Goal: Obtain resource: Obtain resource

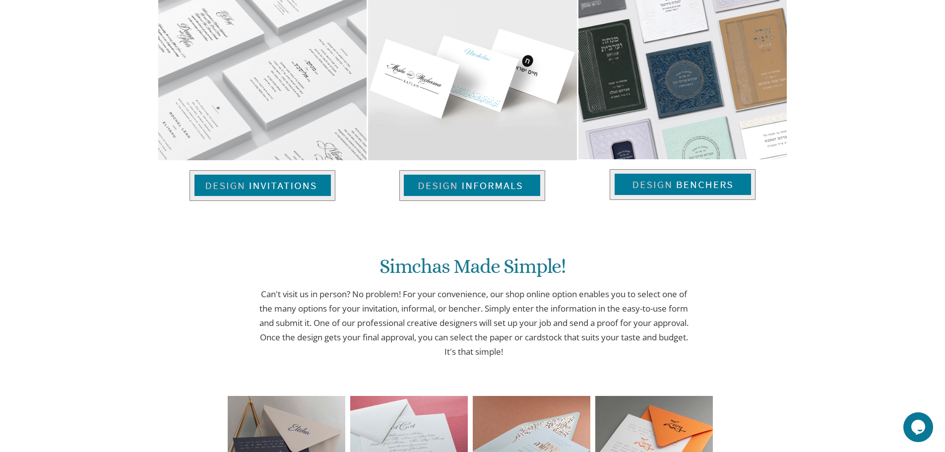
scroll to position [719, 0]
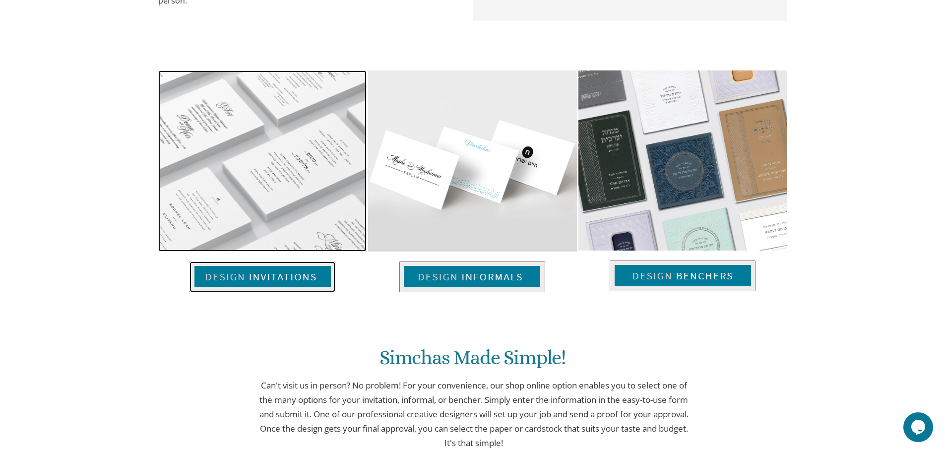
click at [314, 281] on img at bounding box center [263, 277] width 146 height 31
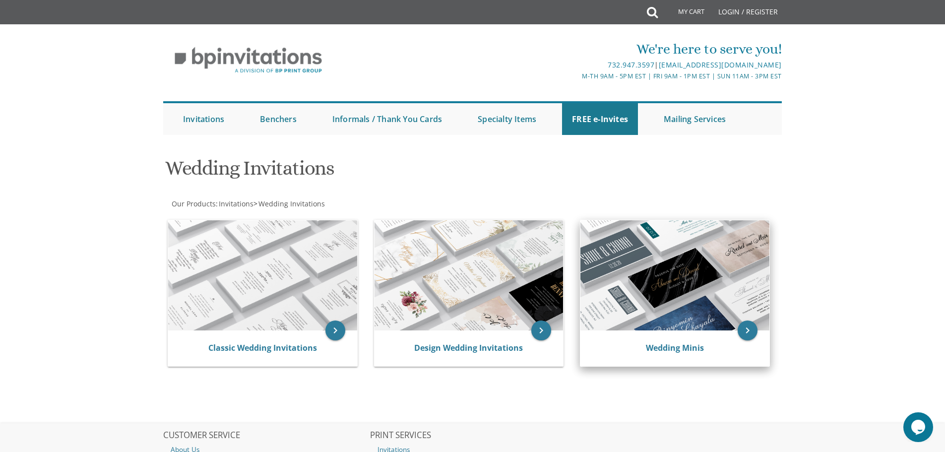
scroll to position [125, 0]
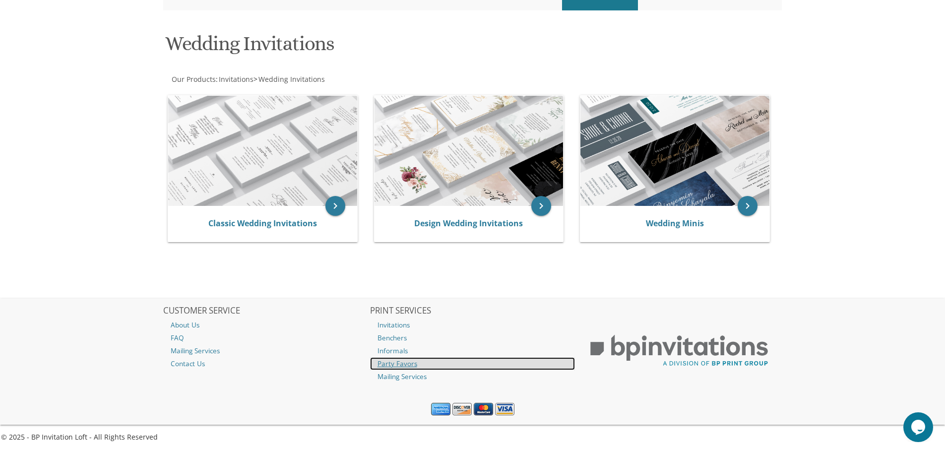
click at [410, 363] on link "Party Favors" at bounding box center [472, 363] width 205 height 13
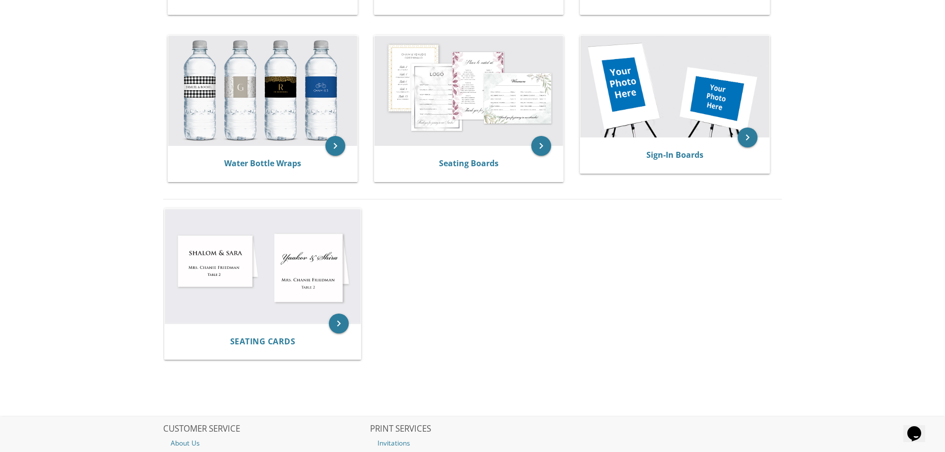
scroll to position [518, 0]
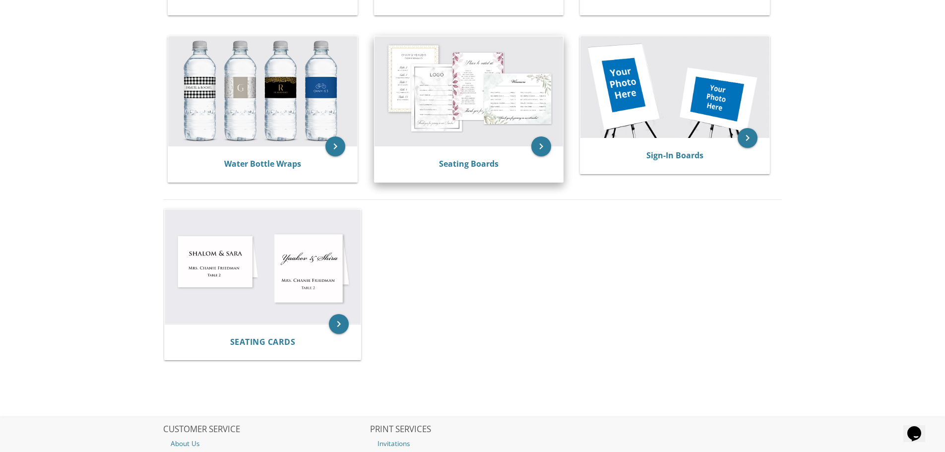
click at [462, 134] on img at bounding box center [469, 91] width 189 height 110
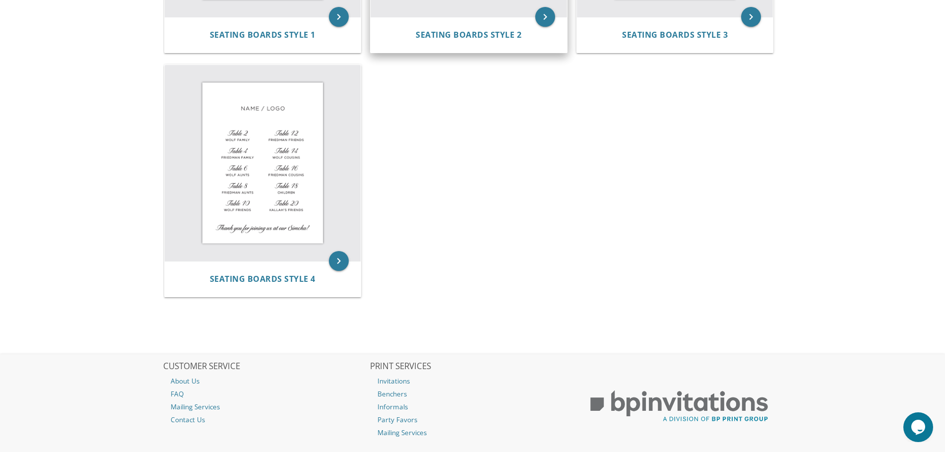
scroll to position [451, 0]
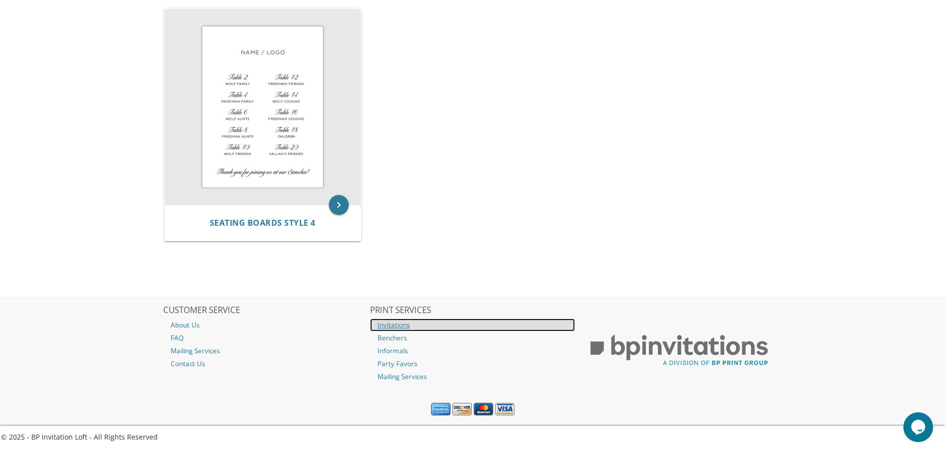
click at [392, 323] on link "Invitations" at bounding box center [472, 325] width 205 height 13
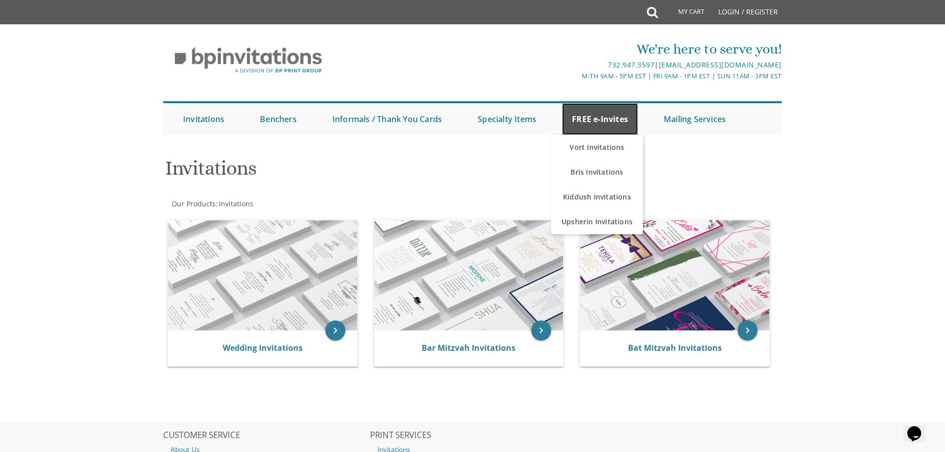
click at [596, 119] on link "FREE e-Invites" at bounding box center [600, 119] width 76 height 32
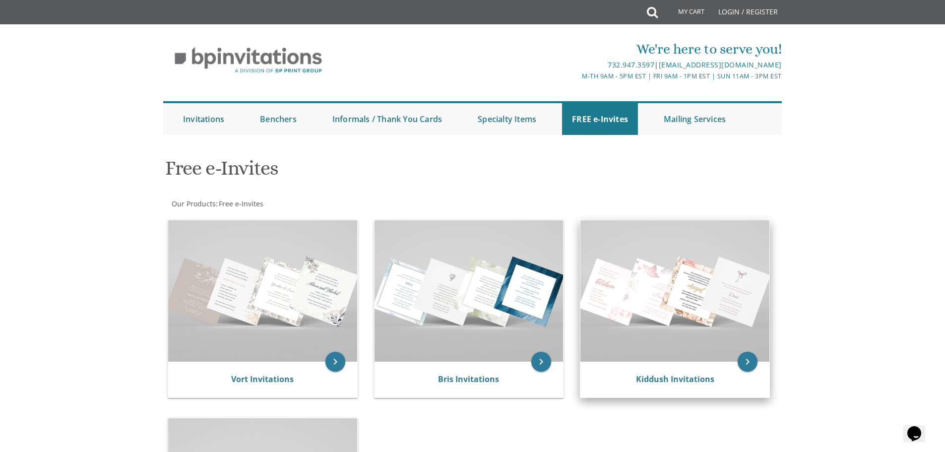
click at [681, 359] on img at bounding box center [675, 290] width 189 height 141
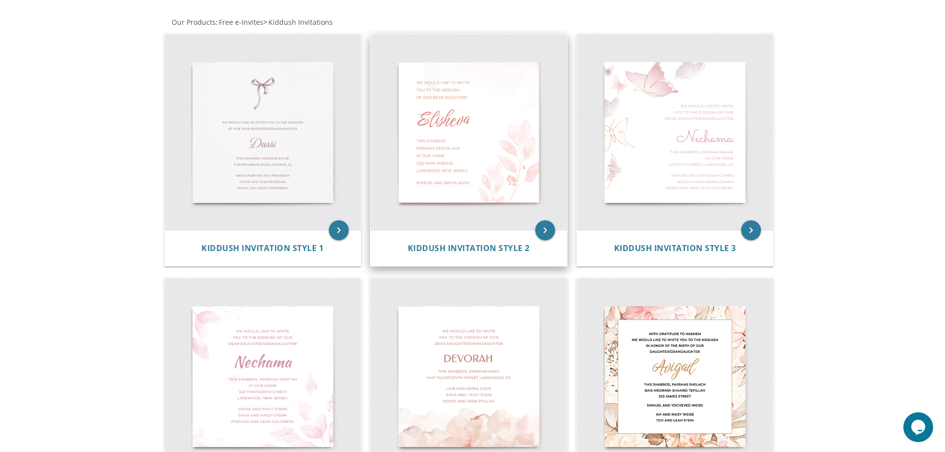
scroll to position [186, 0]
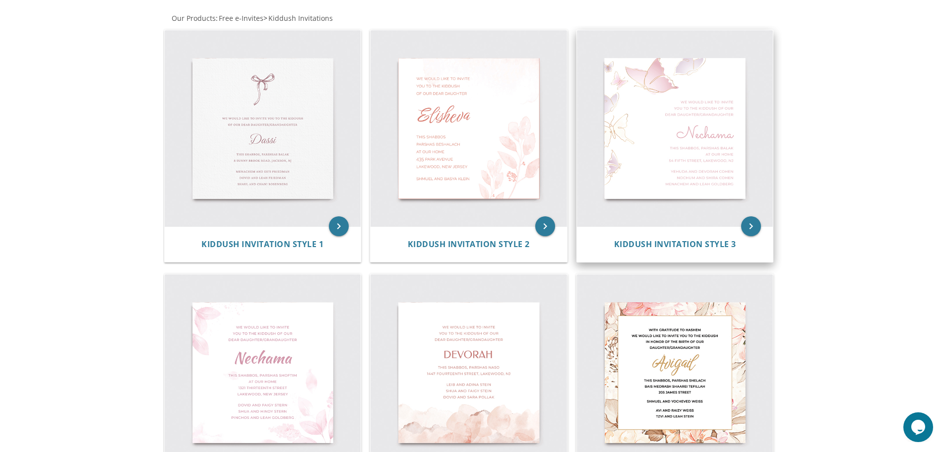
click at [717, 134] on img at bounding box center [675, 128] width 196 height 196
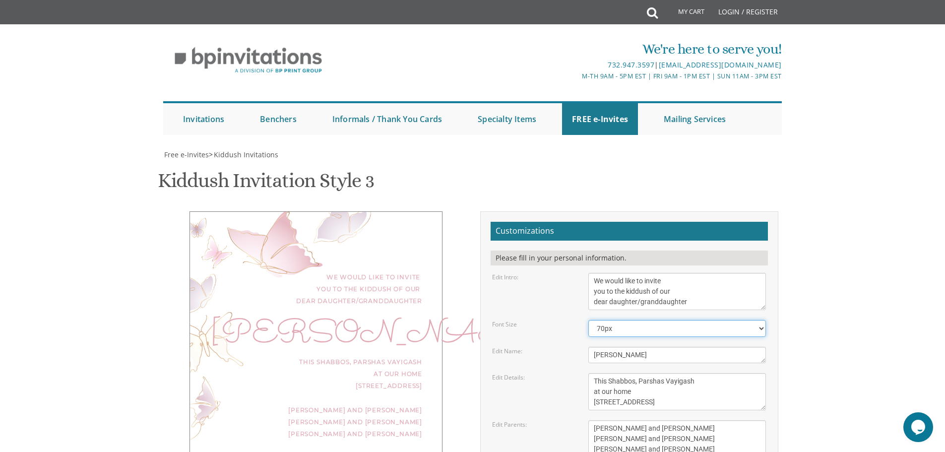
click at [672, 328] on select "40px 50px 60px 70px 80px" at bounding box center [678, 328] width 178 height 17
click at [589, 320] on select "40px 50px 60px 70px 80px" at bounding box center [678, 328] width 178 height 17
click at [663, 323] on select "40px 50px 60px 70px 80px" at bounding box center [678, 328] width 178 height 17
select select "70px"
click at [589, 320] on select "40px 50px 60px 70px 80px" at bounding box center [678, 328] width 178 height 17
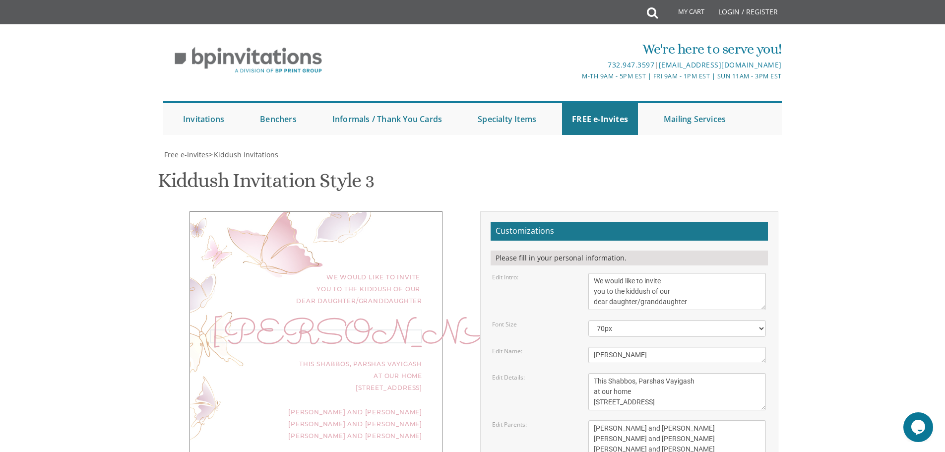
click at [650, 358] on textarea "[PERSON_NAME]" at bounding box center [678, 355] width 178 height 16
type textarea "N"
type textarea "Zeesy"
click at [688, 380] on textarea "This Shabbos, Parshas Vayigash at our home [STREET_ADDRESS]" at bounding box center [678, 391] width 178 height 37
click at [653, 404] on textarea "This Shabbos, Parshas Vayigash at our home [STREET_ADDRESS]" at bounding box center [678, 391] width 178 height 37
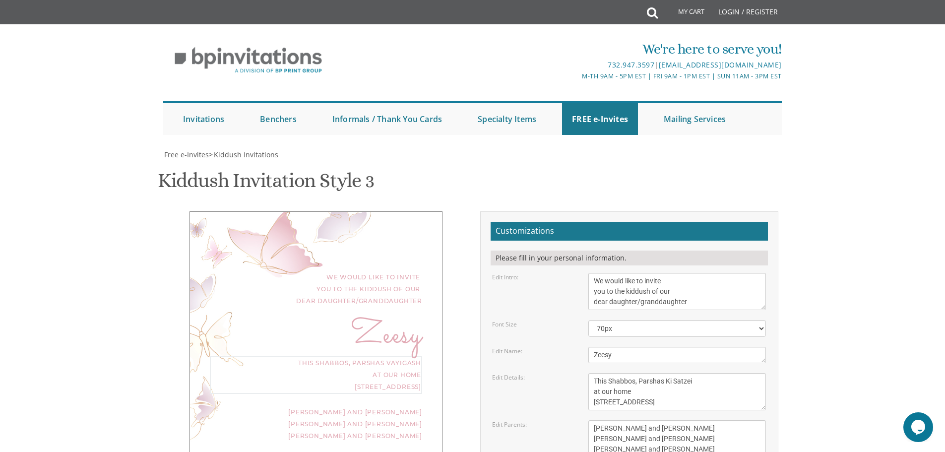
scroll to position [27, 0]
click at [710, 377] on textarea "This Shabbos, Parshas Vayigash at our home [STREET_ADDRESS]" at bounding box center [678, 391] width 178 height 37
type textarea "This Shabbos, Parshas Ki Satzei at our home [STREET_ADDRESS]"
click at [683, 420] on textarea "[PERSON_NAME] and [PERSON_NAME] [PERSON_NAME] and [PERSON_NAME] [PERSON_NAME] a…" at bounding box center [678, 438] width 178 height 37
click at [674, 420] on textarea "[PERSON_NAME] and [PERSON_NAME] [PERSON_NAME] and [PERSON_NAME] [PERSON_NAME] a…" at bounding box center [678, 438] width 178 height 37
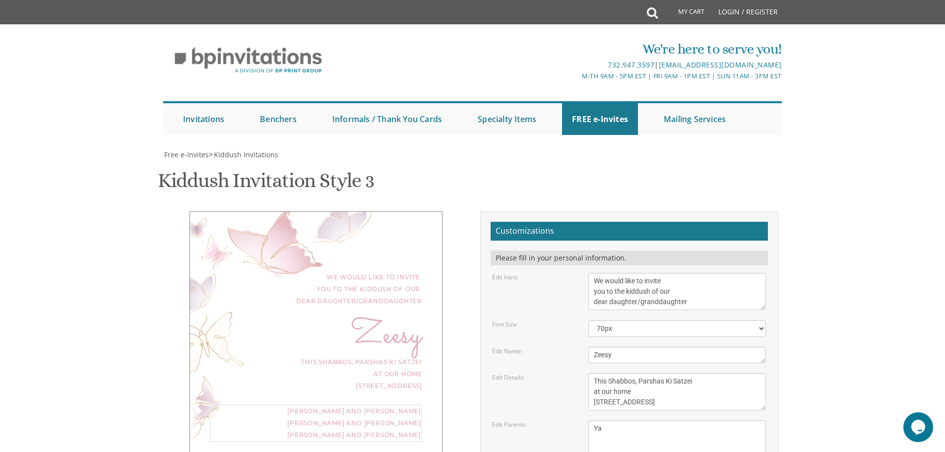
type textarea "Y"
type textarea "[PERSON_NAME] and [PERSON_NAME]"
click at [678, 373] on textarea "This Shabbos, Parshas Vayigash at our home [STREET_ADDRESS]" at bounding box center [678, 391] width 178 height 37
type textarea "This Shabbos, Parshas Ki Saitzei at our home [STREET_ADDRESS]"
click at [678, 420] on textarea "[PERSON_NAME] and [PERSON_NAME] [PERSON_NAME] and [PERSON_NAME] [PERSON_NAME] a…" at bounding box center [678, 438] width 178 height 37
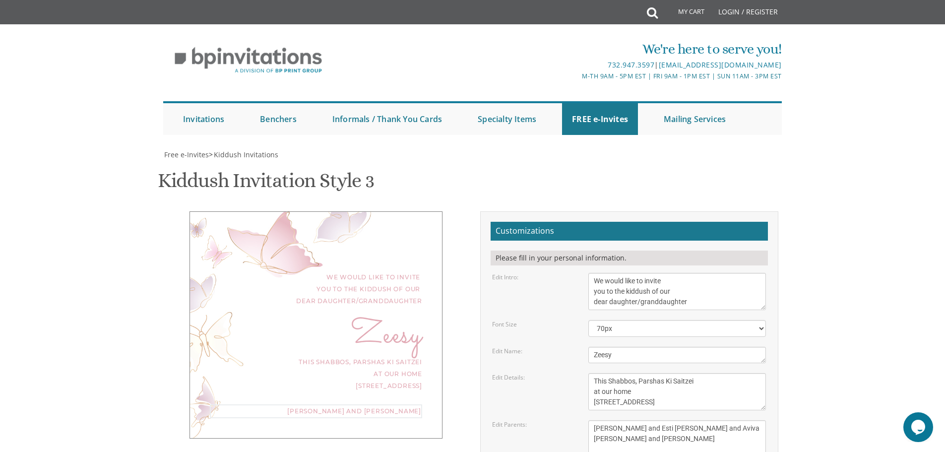
drag, startPoint x: 684, startPoint y: 415, endPoint x: 589, endPoint y: 407, distance: 95.1
click at [589, 420] on textarea "[PERSON_NAME] and [PERSON_NAME] [PERSON_NAME] and [PERSON_NAME] [PERSON_NAME] a…" at bounding box center [678, 438] width 178 height 37
click at [674, 420] on textarea "[PERSON_NAME] and [PERSON_NAME] [PERSON_NAME] and [PERSON_NAME] [PERSON_NAME] a…" at bounding box center [678, 438] width 178 height 37
click at [680, 420] on textarea "[PERSON_NAME] and [PERSON_NAME] [PERSON_NAME] and [PERSON_NAME] [PERSON_NAME] a…" at bounding box center [678, 438] width 178 height 37
paste textarea "[PERSON_NAME] and [PERSON_NAME]"
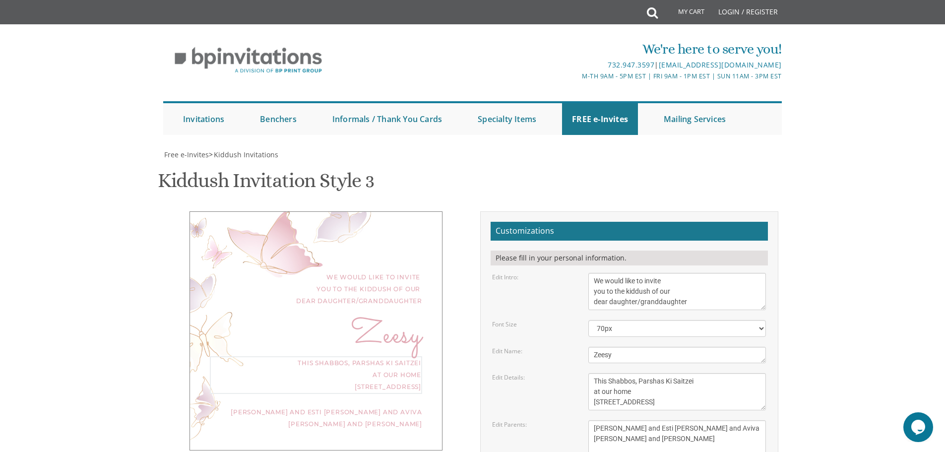
click at [703, 373] on textarea "This Shabbos, Parshas Vayigash at our home [STREET_ADDRESS]" at bounding box center [678, 391] width 178 height 37
click at [742, 420] on textarea "[PERSON_NAME] and [PERSON_NAME] [PERSON_NAME] and [PERSON_NAME] [PERSON_NAME] a…" at bounding box center [678, 438] width 178 height 37
type textarea "[PERSON_NAME] and Esti [PERSON_NAME] and Aviva [PERSON_NAME] and [PERSON_NAME]"
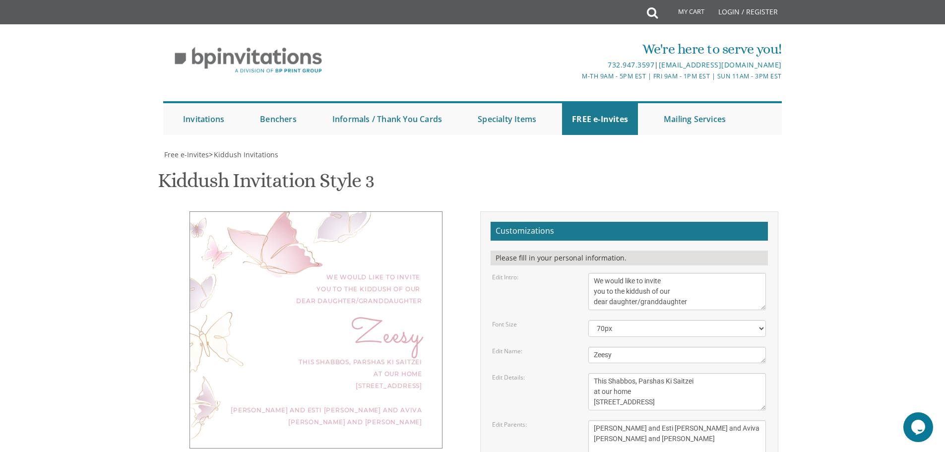
drag, startPoint x: 718, startPoint y: 334, endPoint x: 711, endPoint y: 342, distance: 10.9
type input "[EMAIL_ADDRESS][DOMAIN_NAME]"
